Goal: Task Accomplishment & Management: Manage account settings

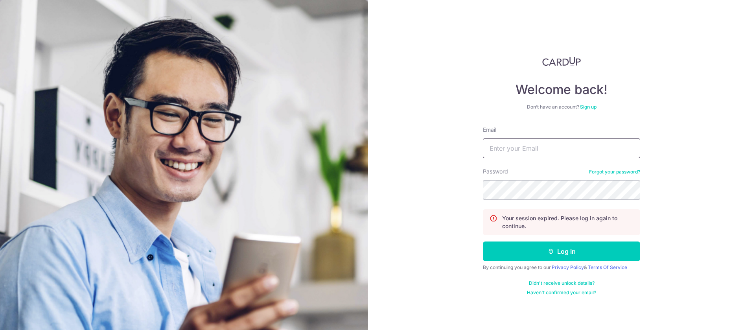
type input "nshayn@gmail.com"
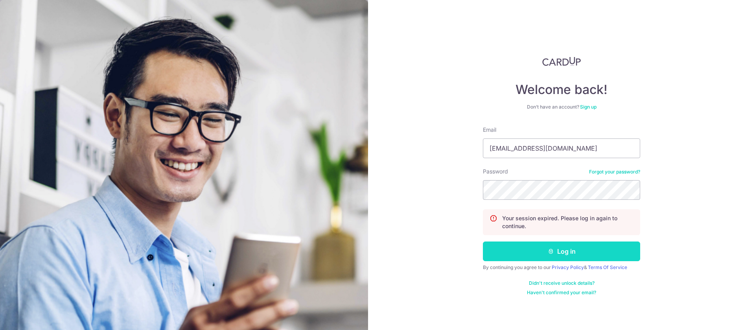
click at [568, 252] on button "Log in" at bounding box center [561, 252] width 157 height 20
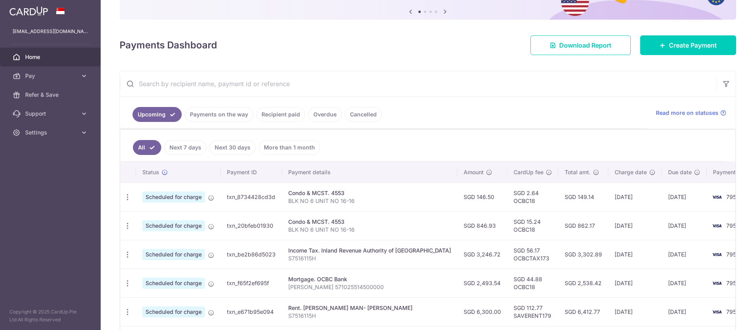
scroll to position [81, 0]
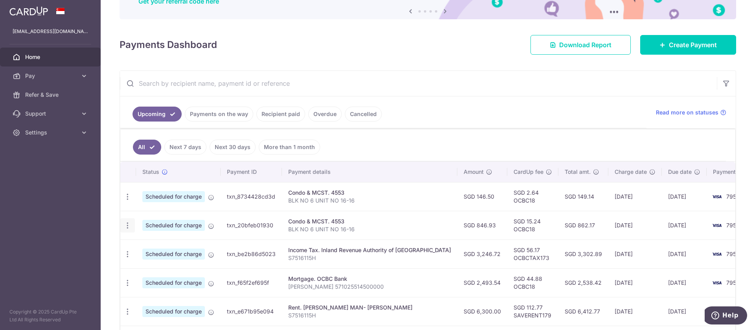
click at [126, 225] on icon "button" at bounding box center [128, 225] width 8 height 8
click at [159, 247] on span "Update payment" at bounding box center [170, 246] width 54 height 9
radio input "true"
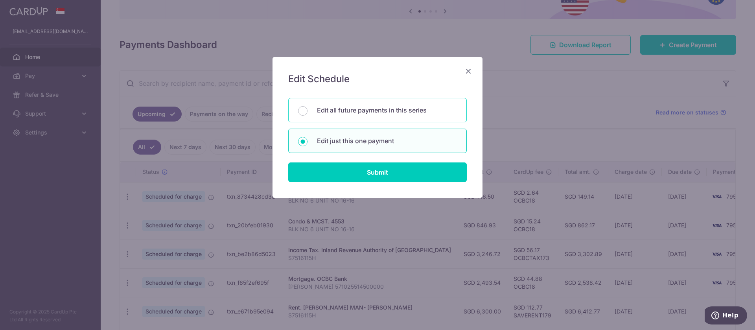
click at [352, 113] on p "Edit all future payments in this series" at bounding box center [387, 109] width 140 height 9
click at [308, 113] on input "Edit all future payments in this series" at bounding box center [302, 110] width 9 height 9
radio input "true"
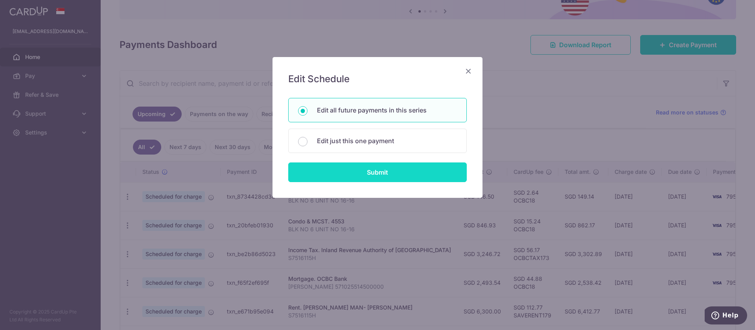
click at [358, 168] on input "Submit" at bounding box center [377, 172] width 179 height 20
radio input "true"
type input "846.93"
type input "BLK NO 6 UNIT NO 16-16"
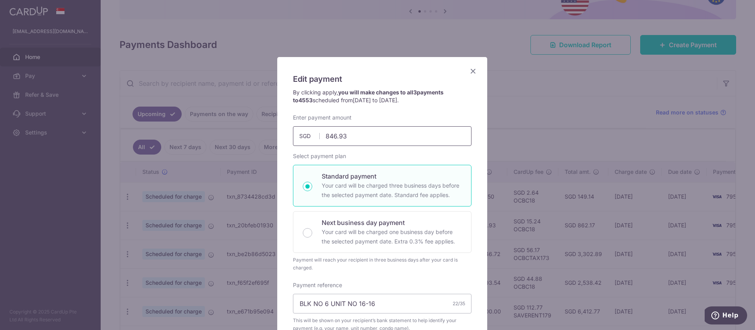
click at [355, 135] on input "846.93" at bounding box center [382, 136] width 179 height 20
type input "8"
type input "984.27"
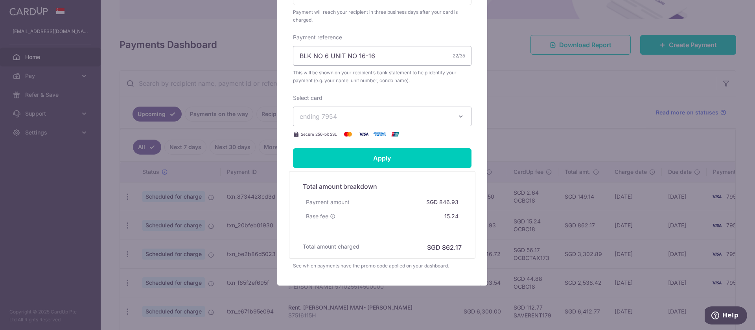
scroll to position [249, 0]
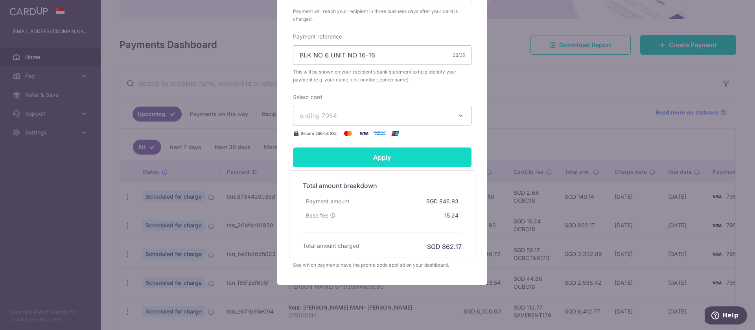
click at [380, 159] on input "Apply" at bounding box center [382, 158] width 179 height 20
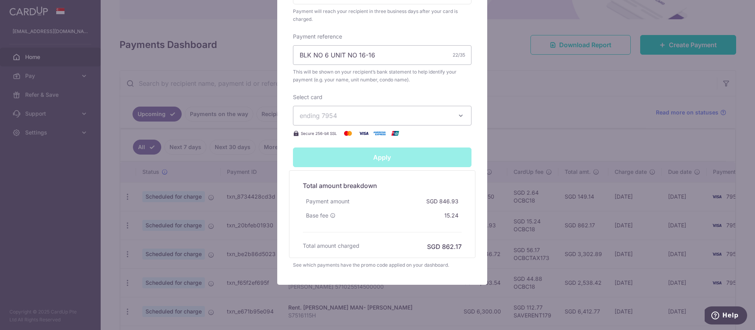
type input "Successfully Applied"
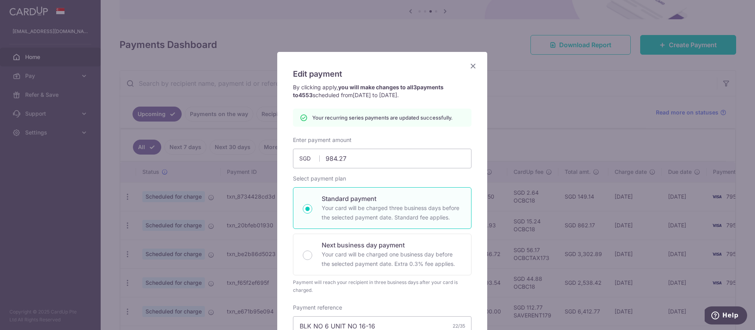
scroll to position [5, 0]
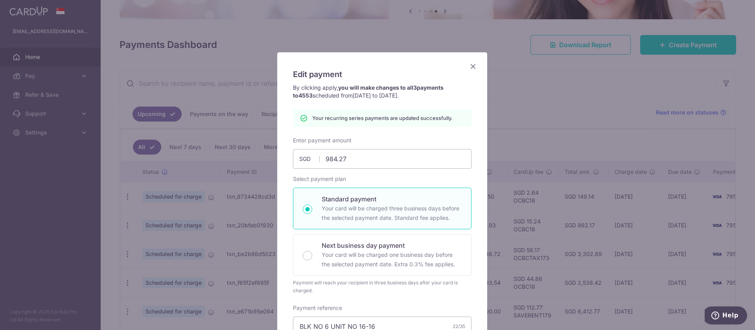
click at [469, 66] on icon "Close" at bounding box center [473, 66] width 9 height 10
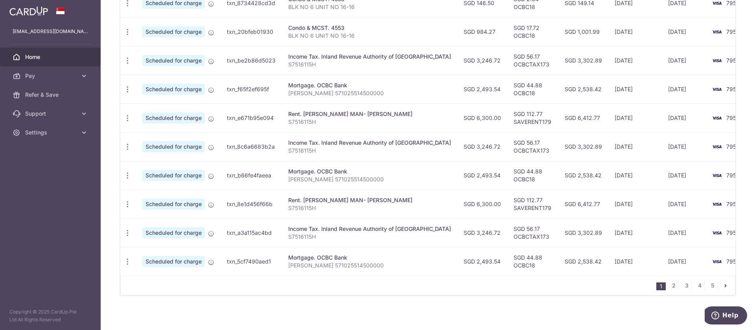
scroll to position [276, 0]
click at [669, 289] on link "2" at bounding box center [673, 284] width 9 height 9
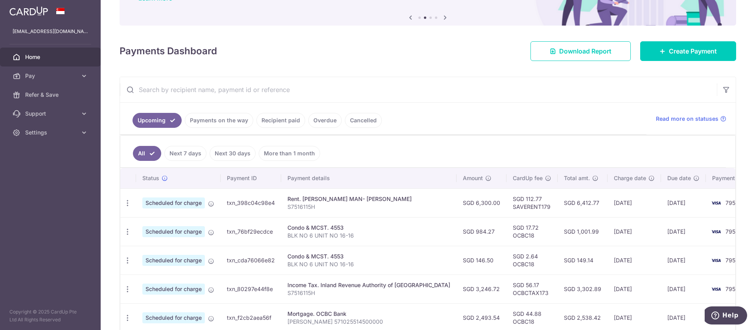
scroll to position [74, 0]
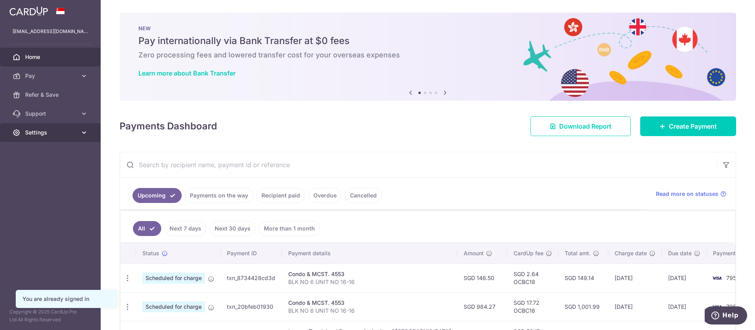
click at [83, 130] on icon at bounding box center [84, 133] width 8 height 8
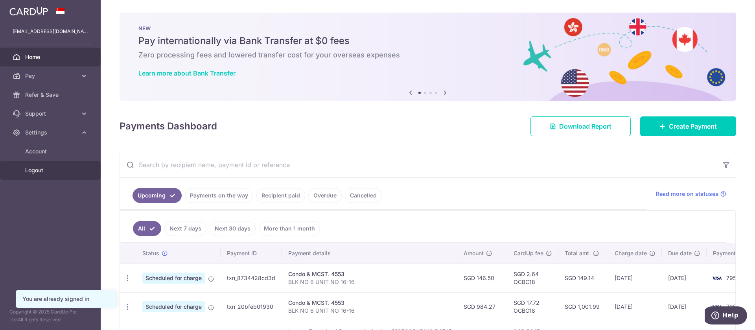
click at [37, 172] on span "Logout" at bounding box center [51, 170] width 52 height 8
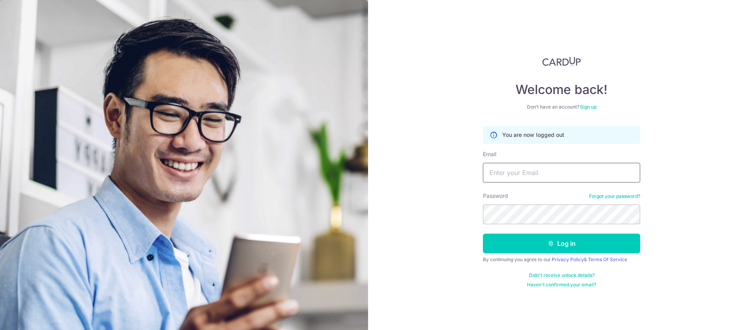
click at [555, 176] on input "Email" at bounding box center [561, 173] width 157 height 20
type input "[EMAIL_ADDRESS][DOMAIN_NAME]"
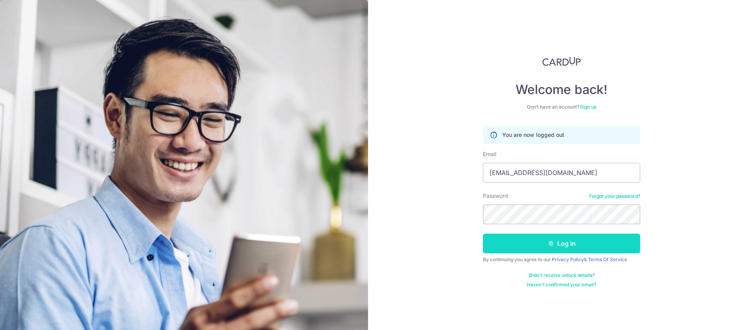
click at [570, 244] on button "Log in" at bounding box center [561, 244] width 157 height 20
